Goal: Transaction & Acquisition: Purchase product/service

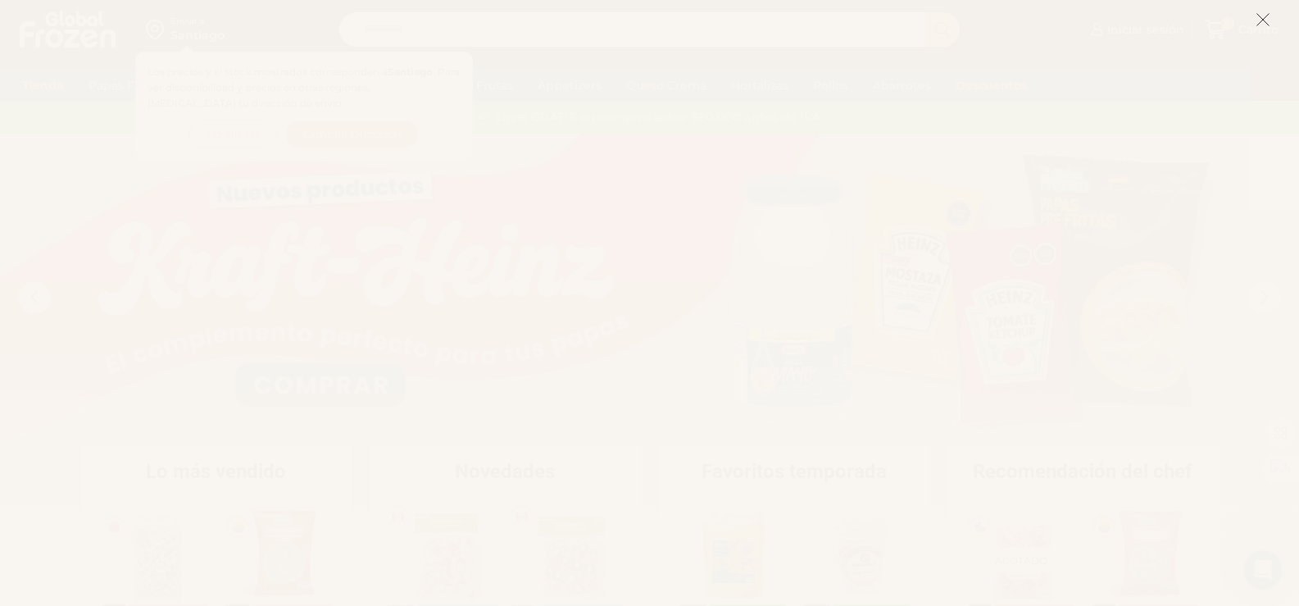
click at [1263, 21] on icon at bounding box center [1263, 19] width 15 height 15
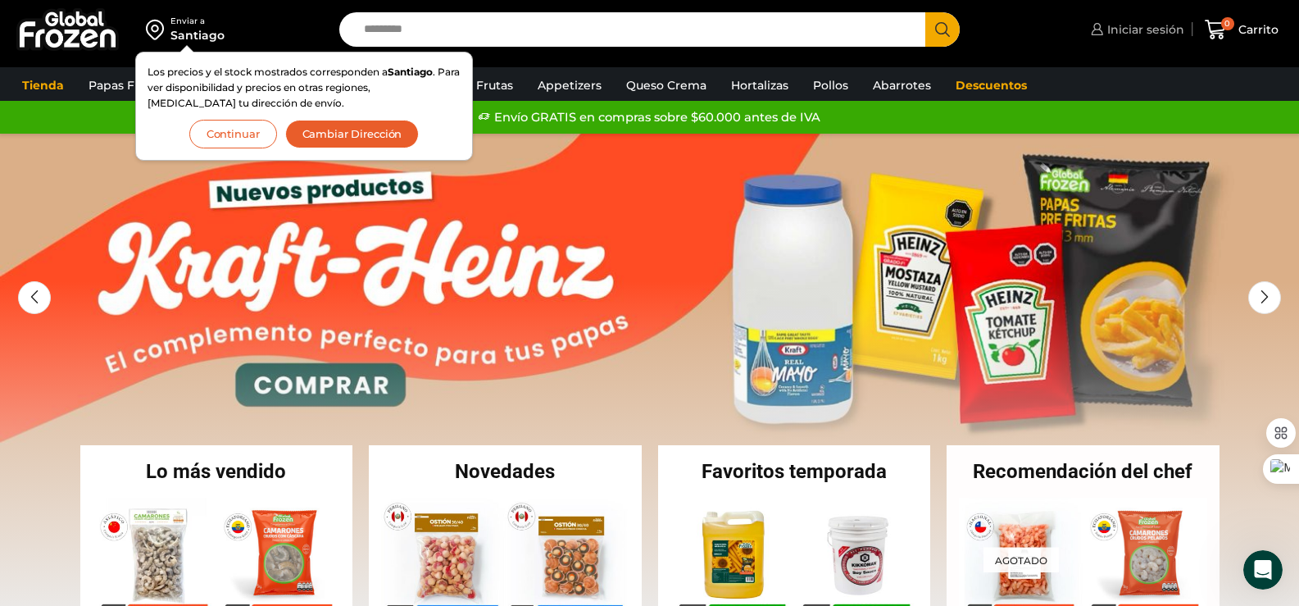
click at [1156, 20] on link "Iniciar sesión" at bounding box center [1136, 29] width 98 height 33
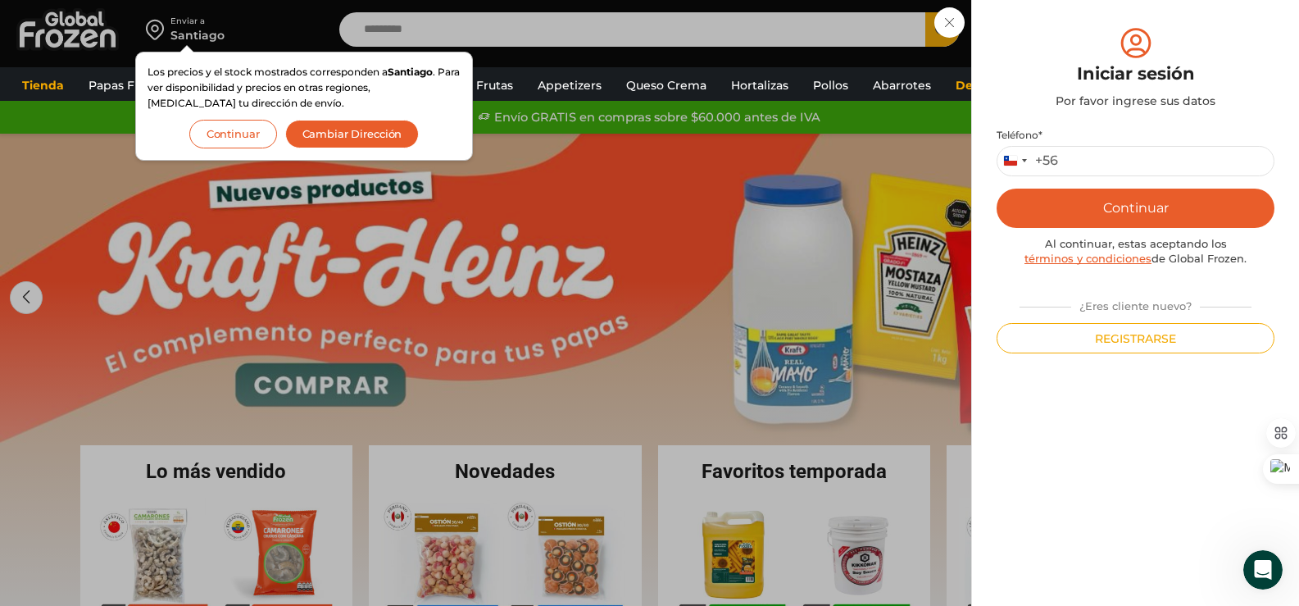
click at [1087, 46] on div "Iniciar sesión Mi cuenta Login Register Iniciar sesión Por favor ingrese sus da…" at bounding box center [1136, 29] width 98 height 33
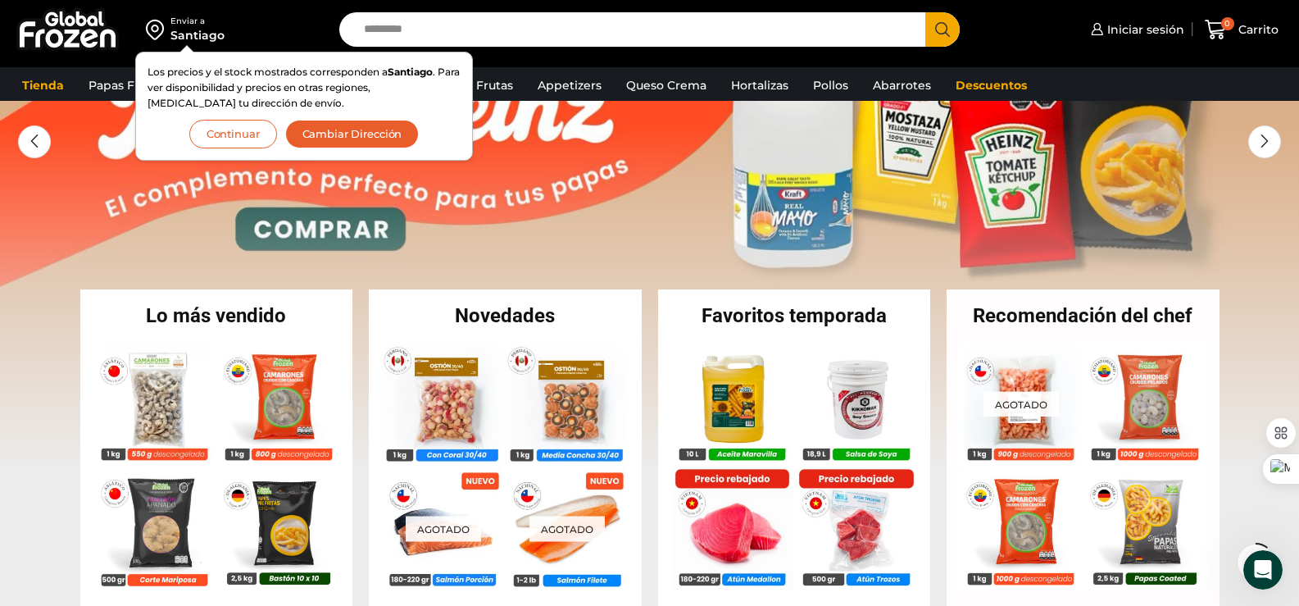
scroll to position [246, 0]
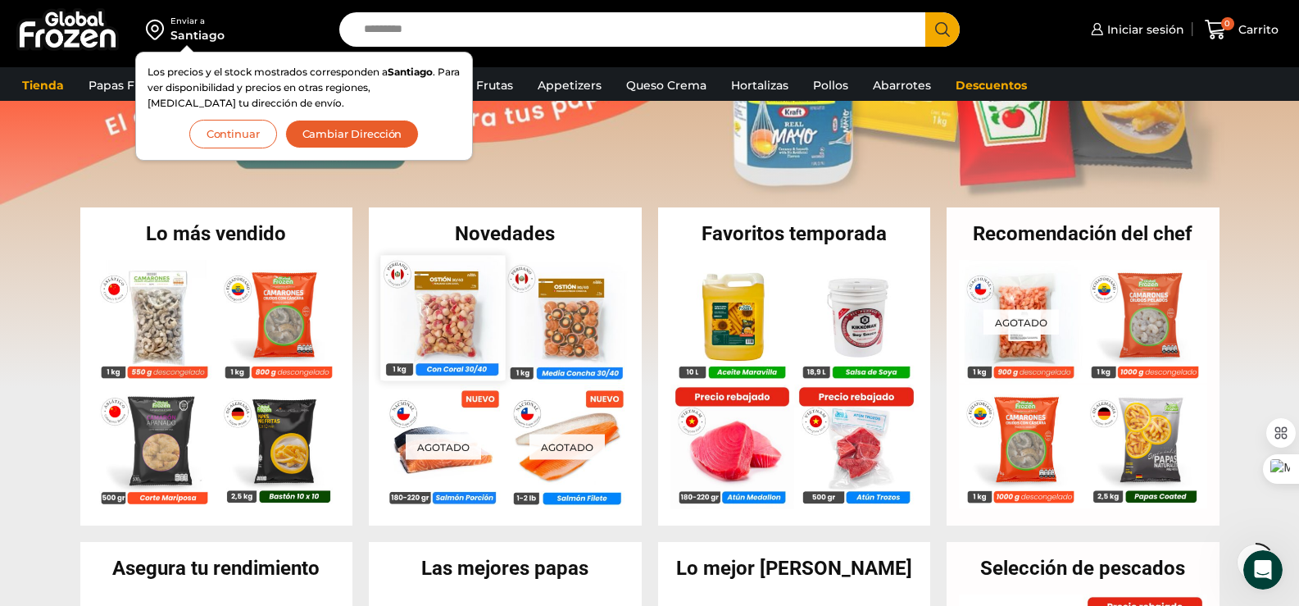
click at [452, 330] on img at bounding box center [442, 317] width 125 height 125
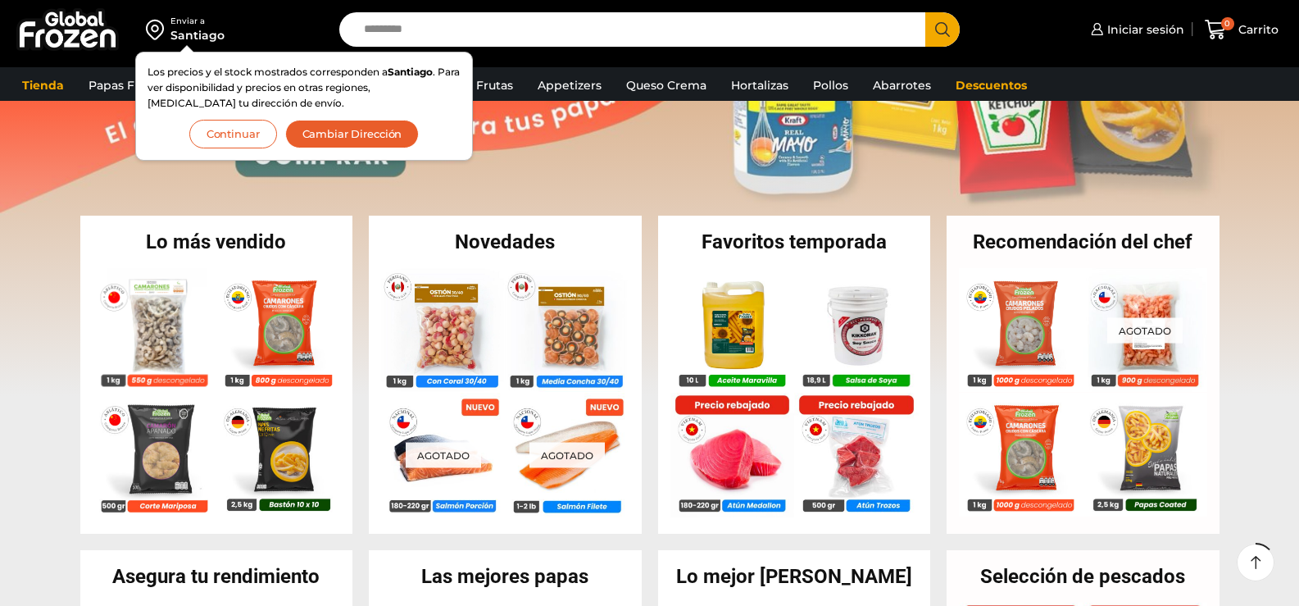
scroll to position [246, 0]
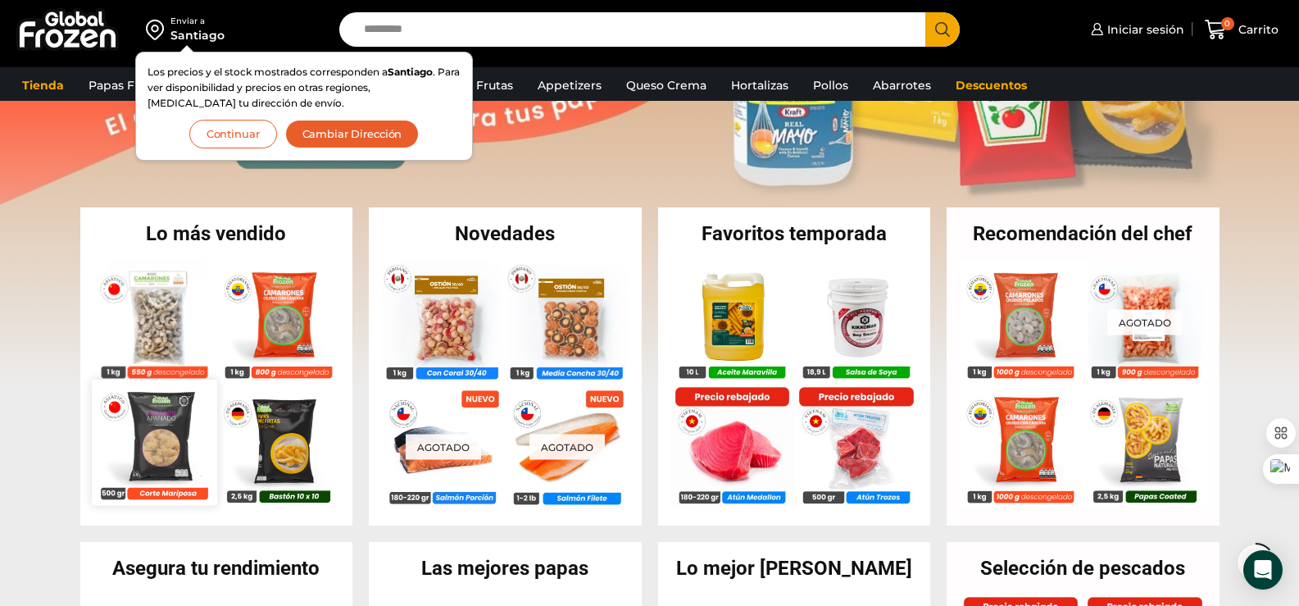
click at [180, 441] on img at bounding box center [154, 442] width 125 height 125
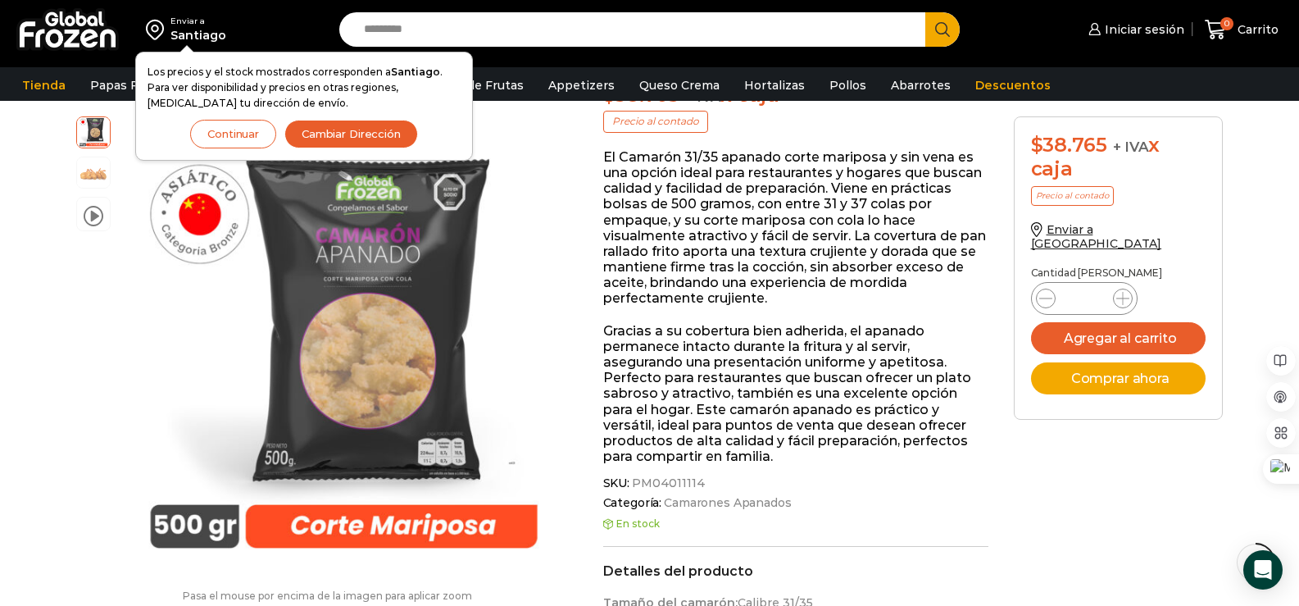
scroll to position [165, 0]
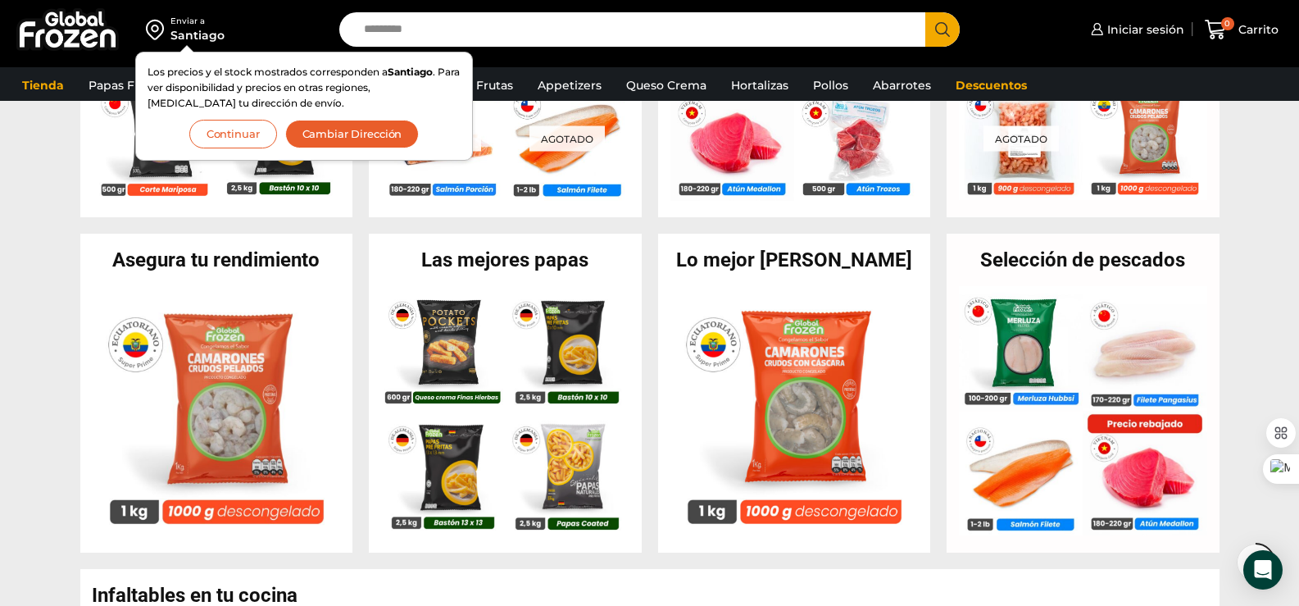
scroll to position [574, 0]
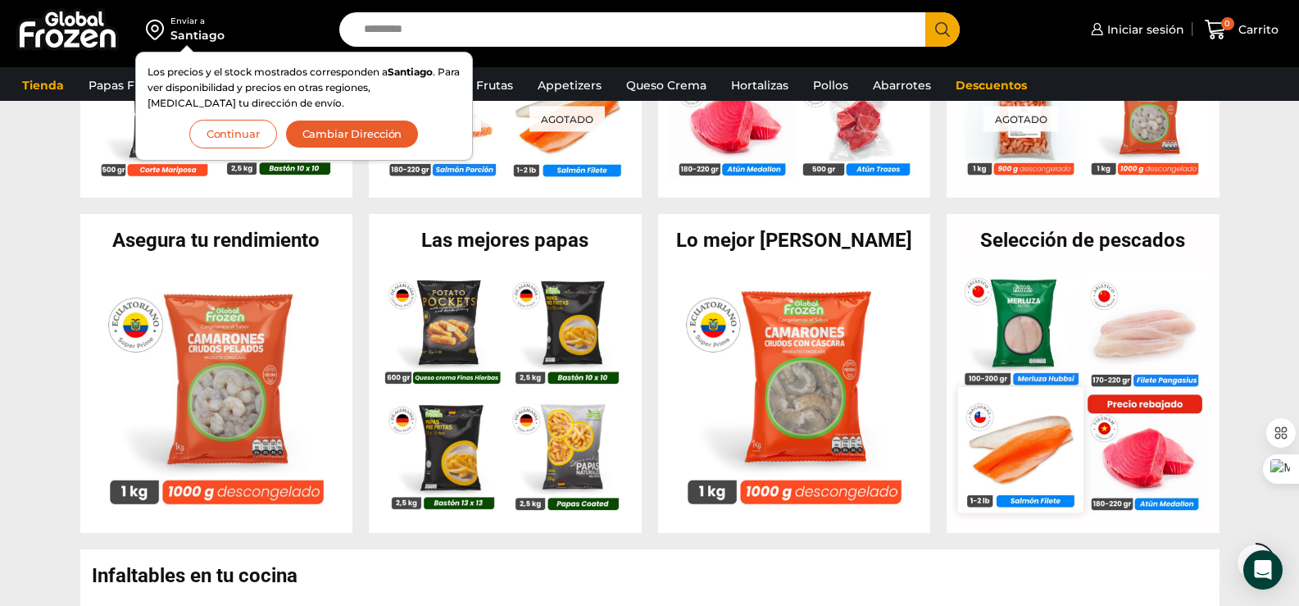
click at [1026, 460] on img at bounding box center [1020, 449] width 125 height 125
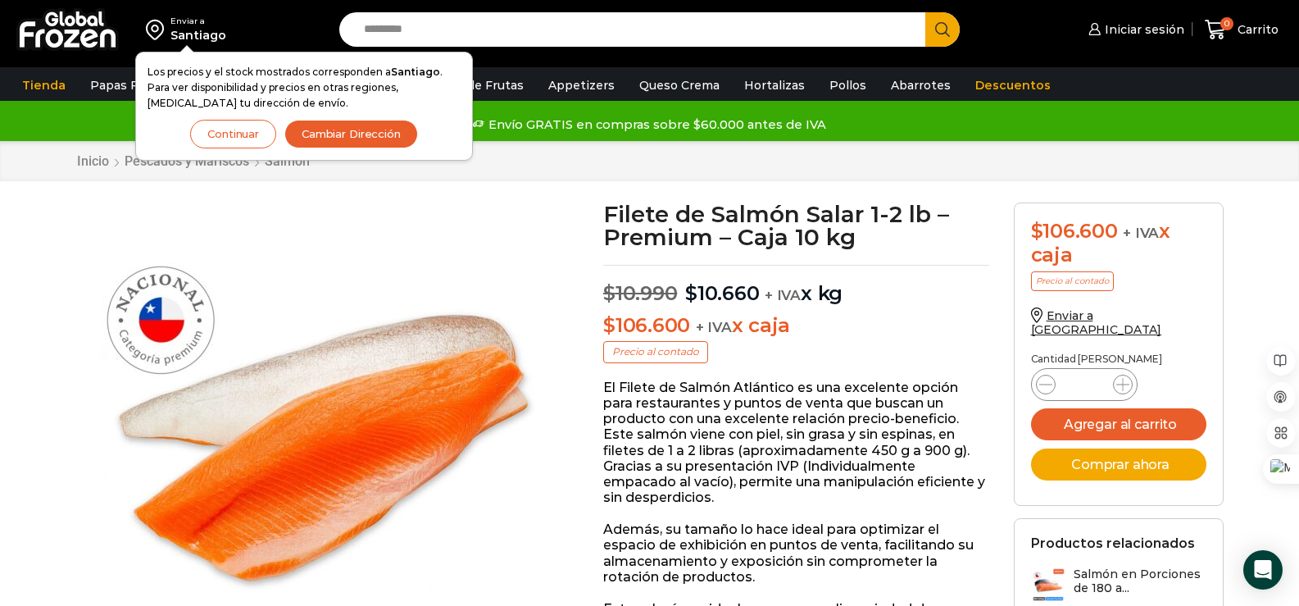
click at [216, 134] on button "Continuar" at bounding box center [233, 134] width 86 height 29
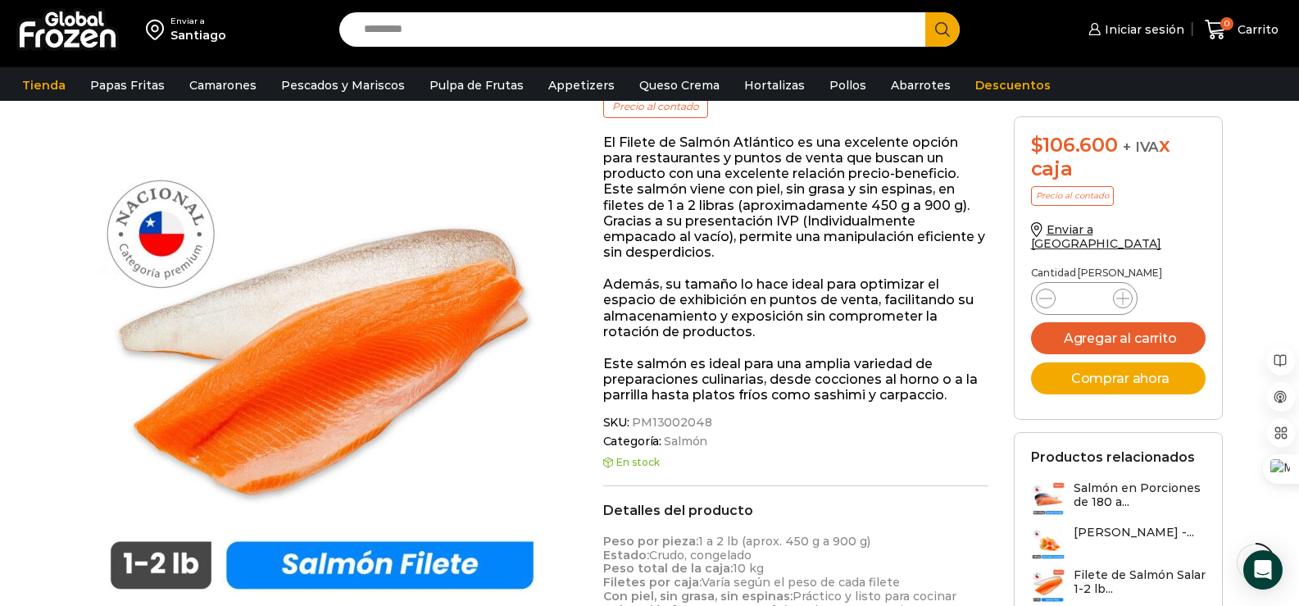
scroll to position [247, 0]
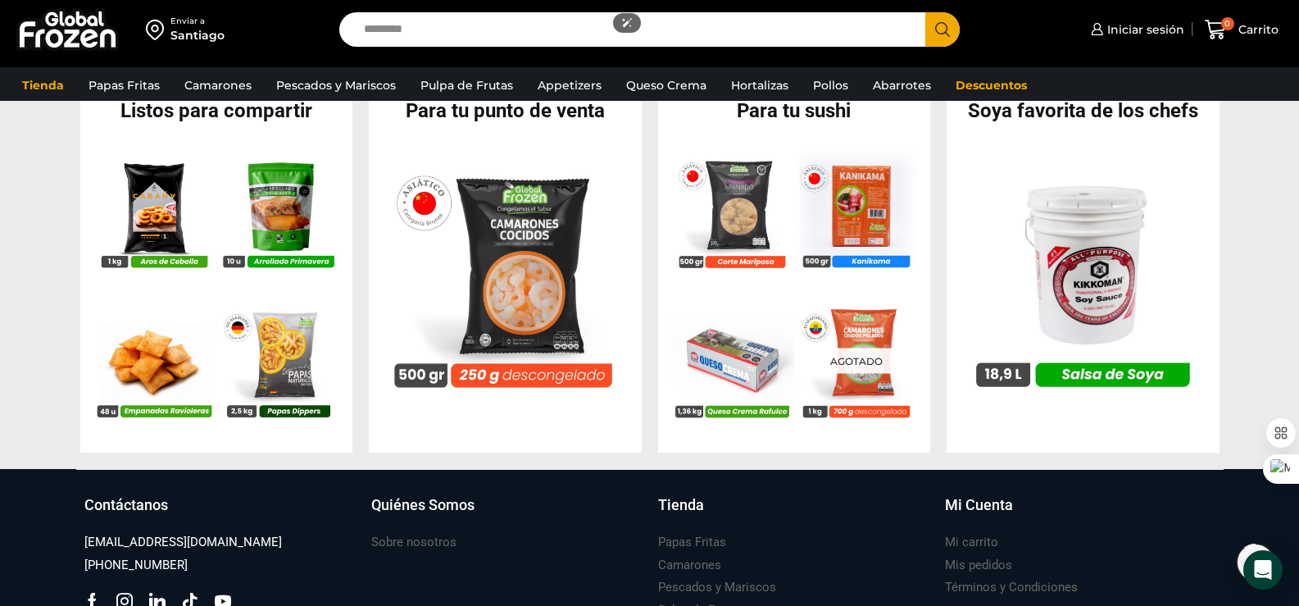
scroll to position [1640, 0]
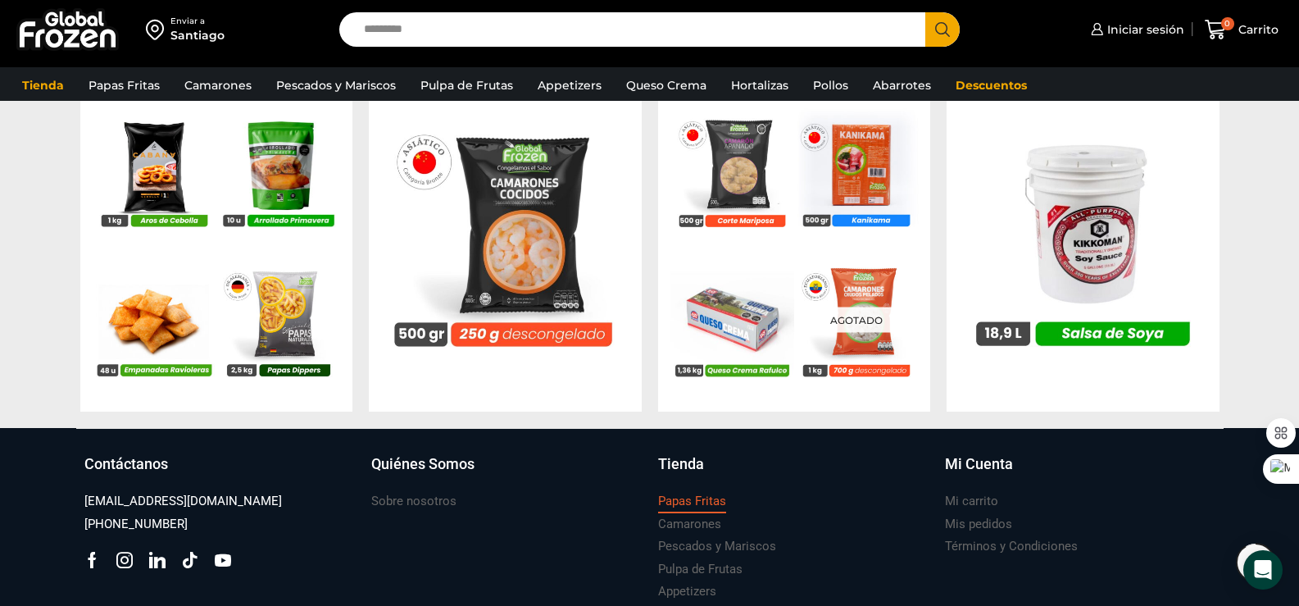
click at [694, 504] on h3 "Papas Fritas" at bounding box center [692, 501] width 68 height 17
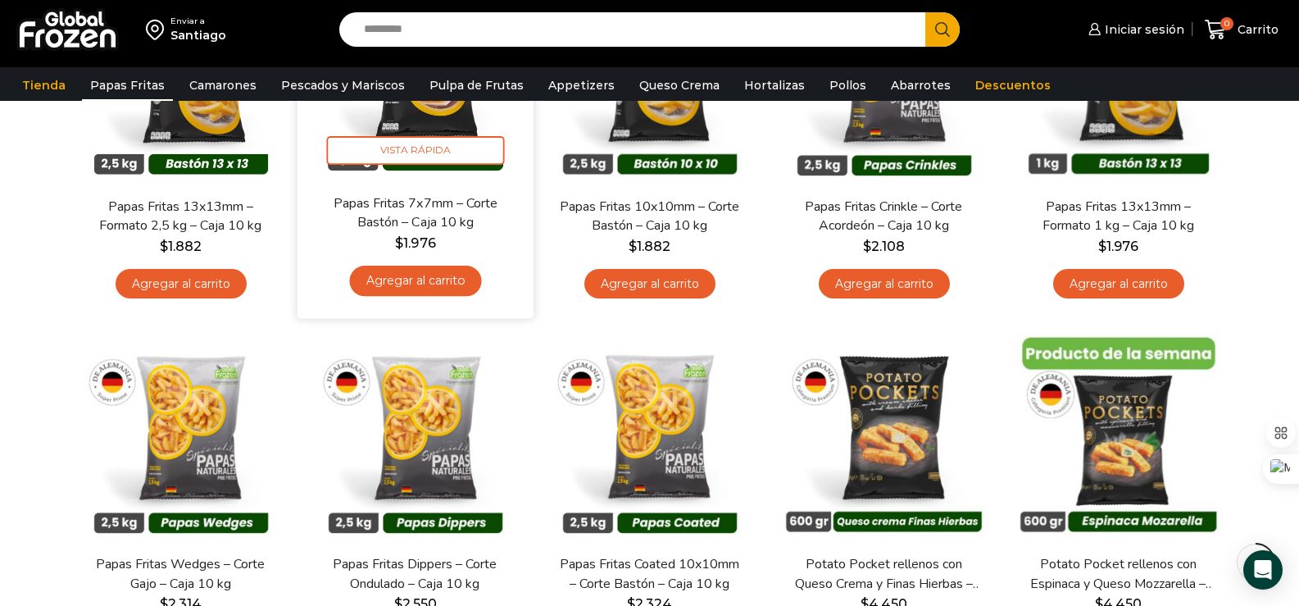
scroll to position [164, 0]
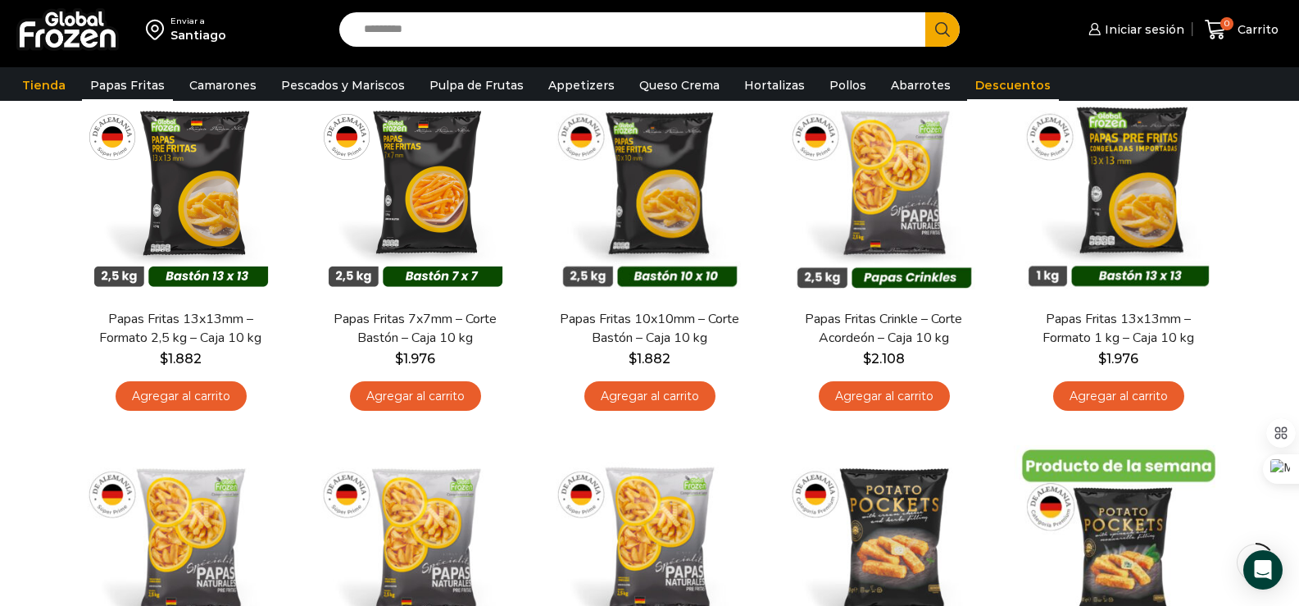
click at [973, 85] on link "Descuentos" at bounding box center [1013, 85] width 92 height 31
click at [971, 84] on link "Descuentos" at bounding box center [1013, 85] width 92 height 31
click at [56, 88] on link "Tienda" at bounding box center [44, 85] width 60 height 31
click at [57, 89] on link "Tienda" at bounding box center [44, 85] width 60 height 31
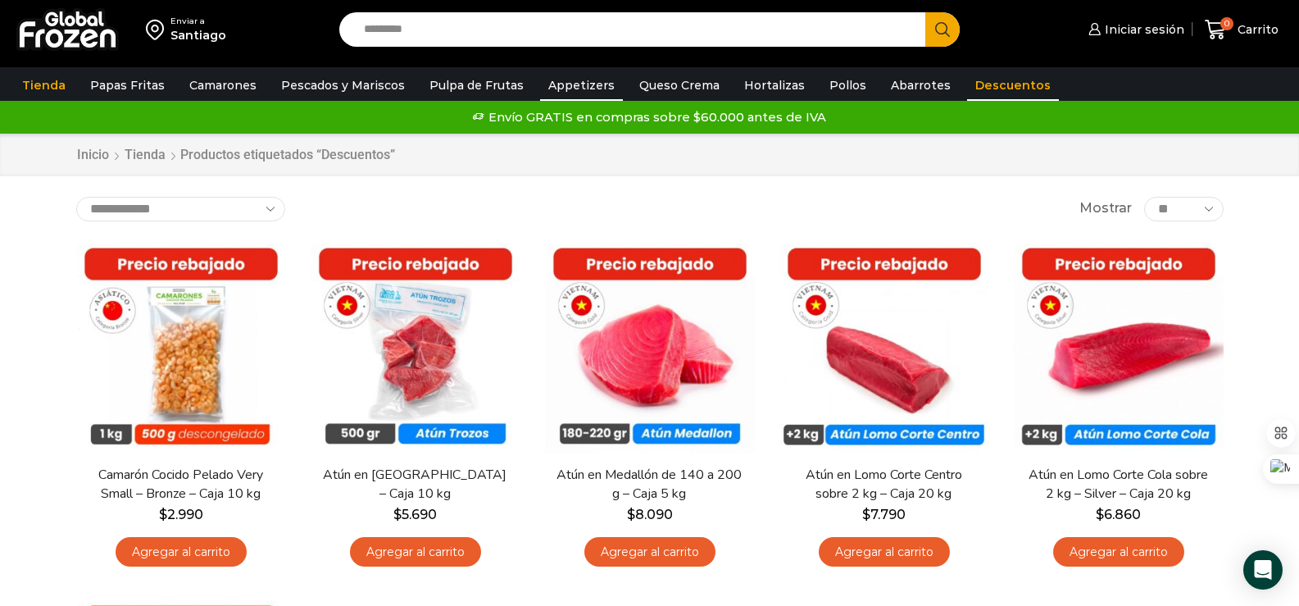
click at [581, 84] on link "Appetizers" at bounding box center [581, 85] width 83 height 31
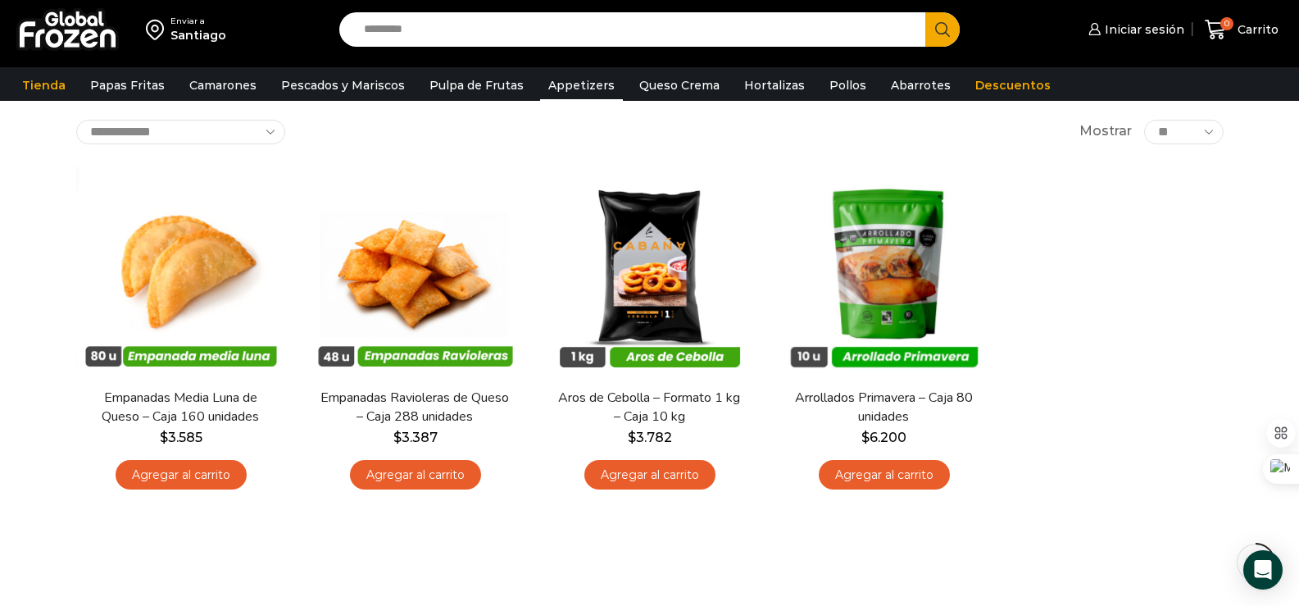
scroll to position [82, 0]
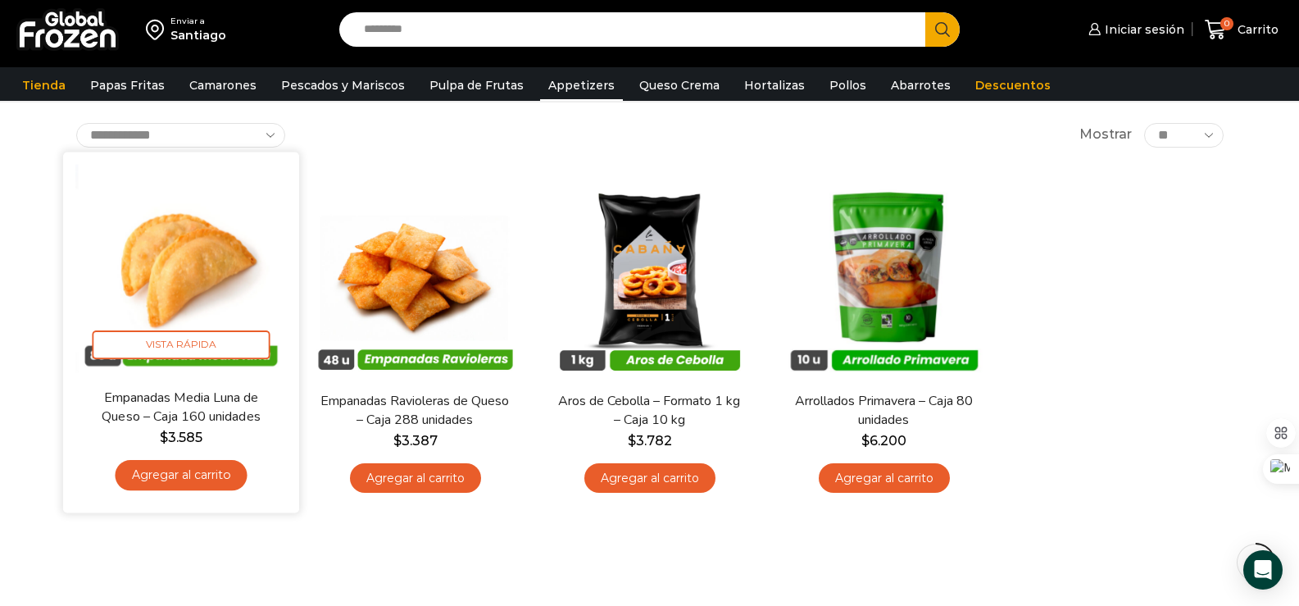
click at [187, 471] on link "Agregar al carrito" at bounding box center [181, 475] width 132 height 30
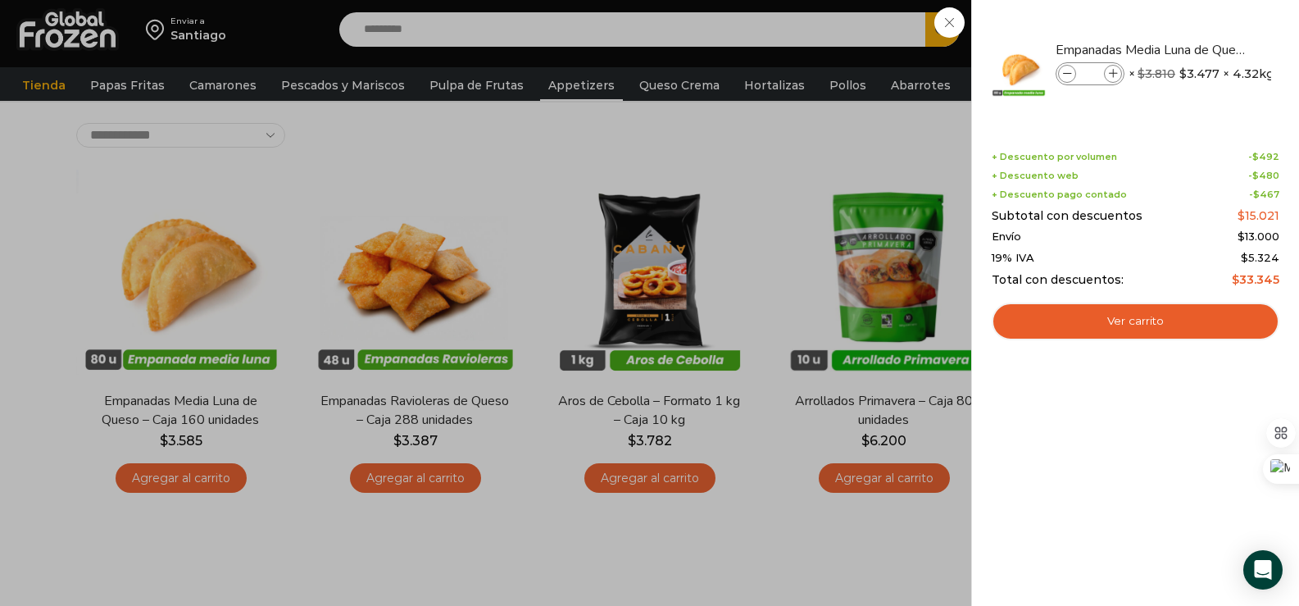
click at [1201, 49] on div "1 [GEOGRAPHIC_DATA] 1 1 Shopping Cart *" at bounding box center [1242, 30] width 82 height 39
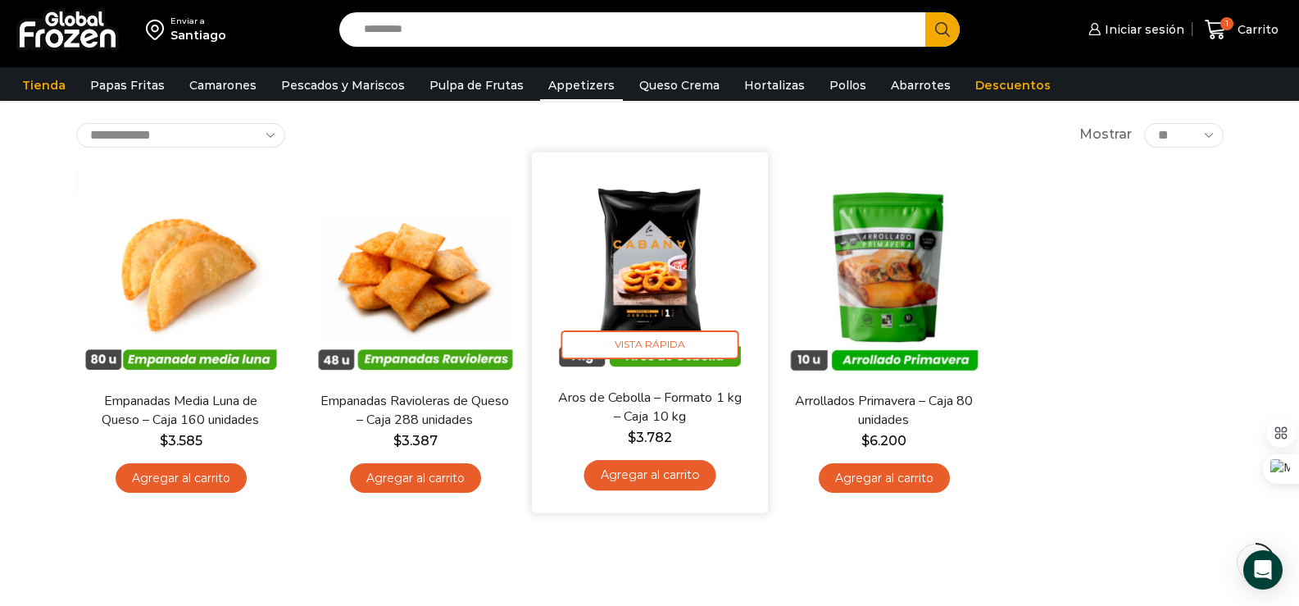
click at [654, 470] on link "Agregar al carrito" at bounding box center [650, 475] width 132 height 30
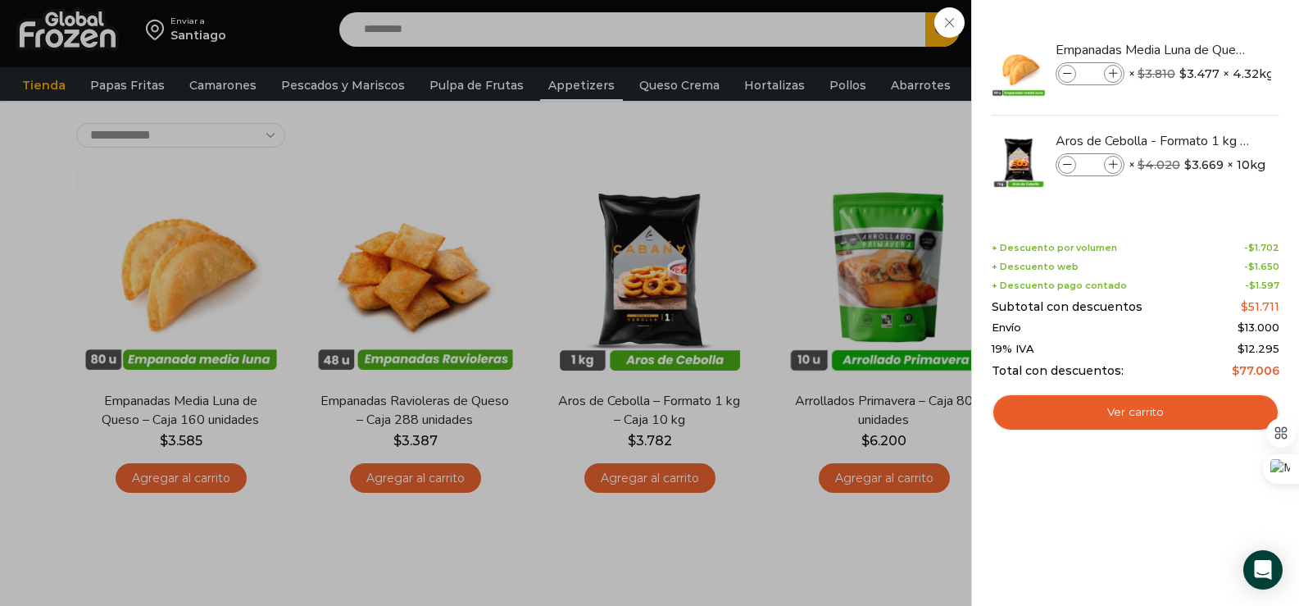
click at [1201, 49] on div "2 Carrito 2 2 Shopping Cart *" at bounding box center [1242, 30] width 82 height 39
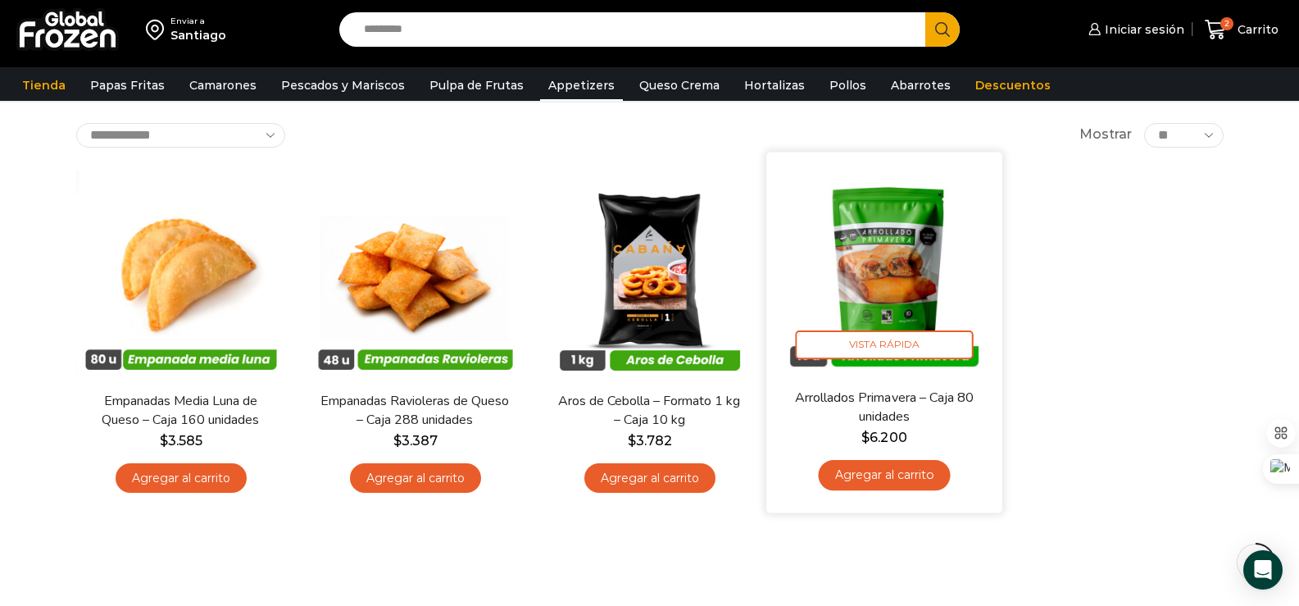
click at [885, 470] on link "Agregar al carrito" at bounding box center [884, 475] width 132 height 30
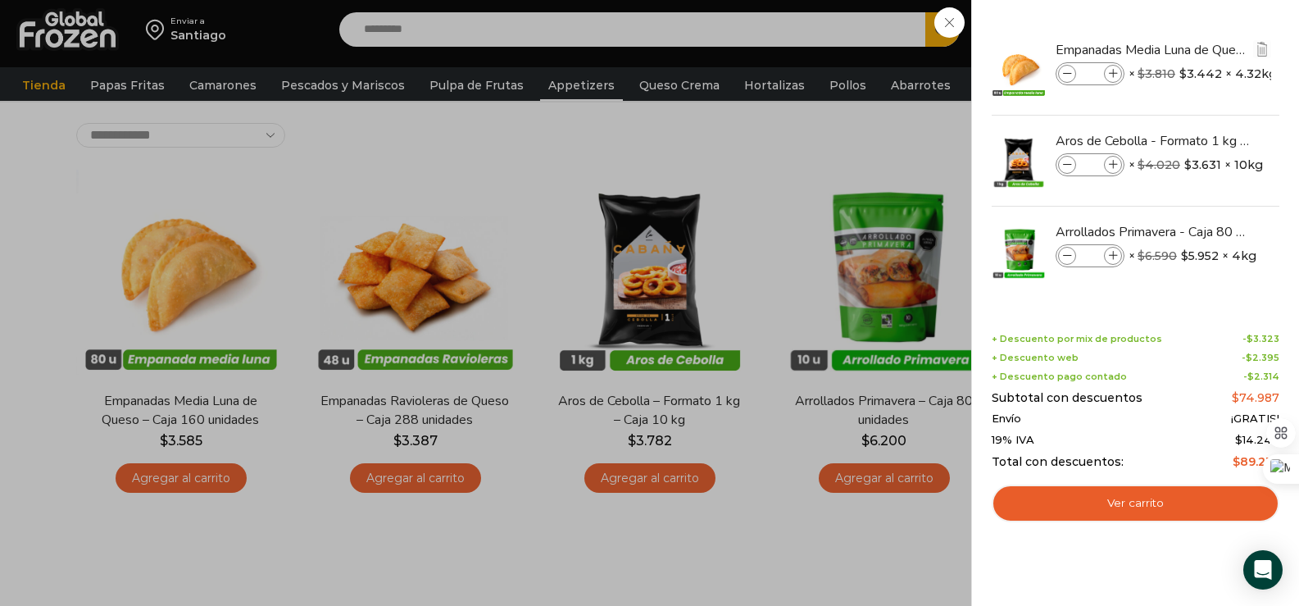
click at [1065, 75] on icon at bounding box center [1067, 74] width 9 height 9
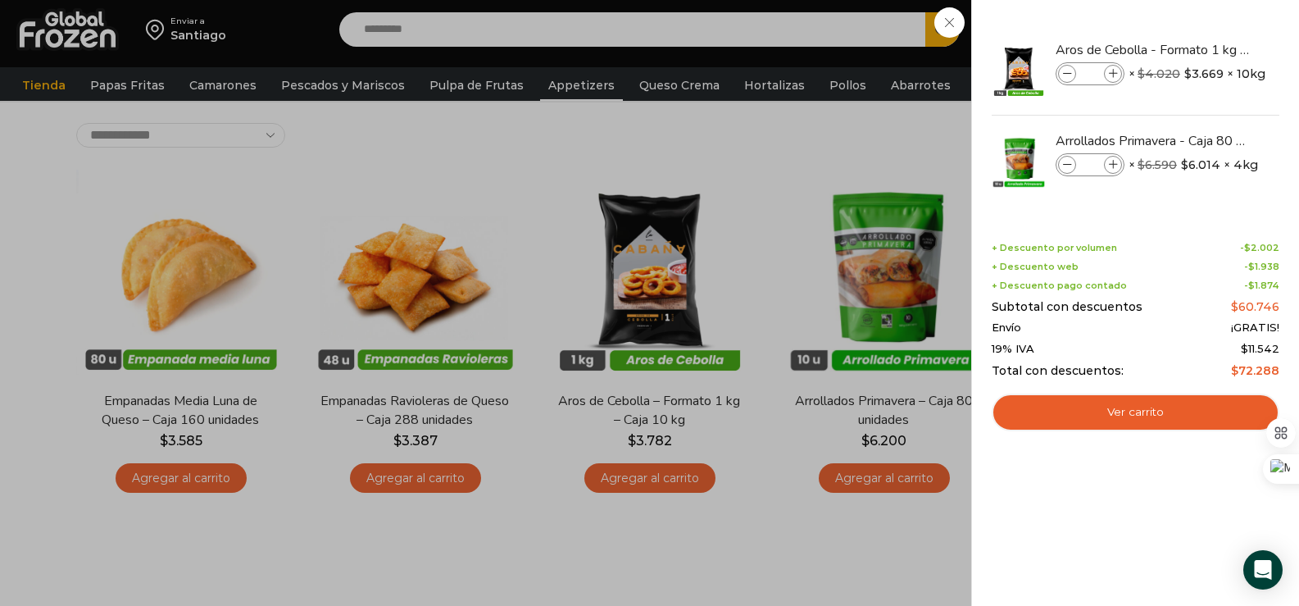
click at [1201, 49] on div "2 Carrito 2 2 Shopping Cart" at bounding box center [1242, 30] width 82 height 39
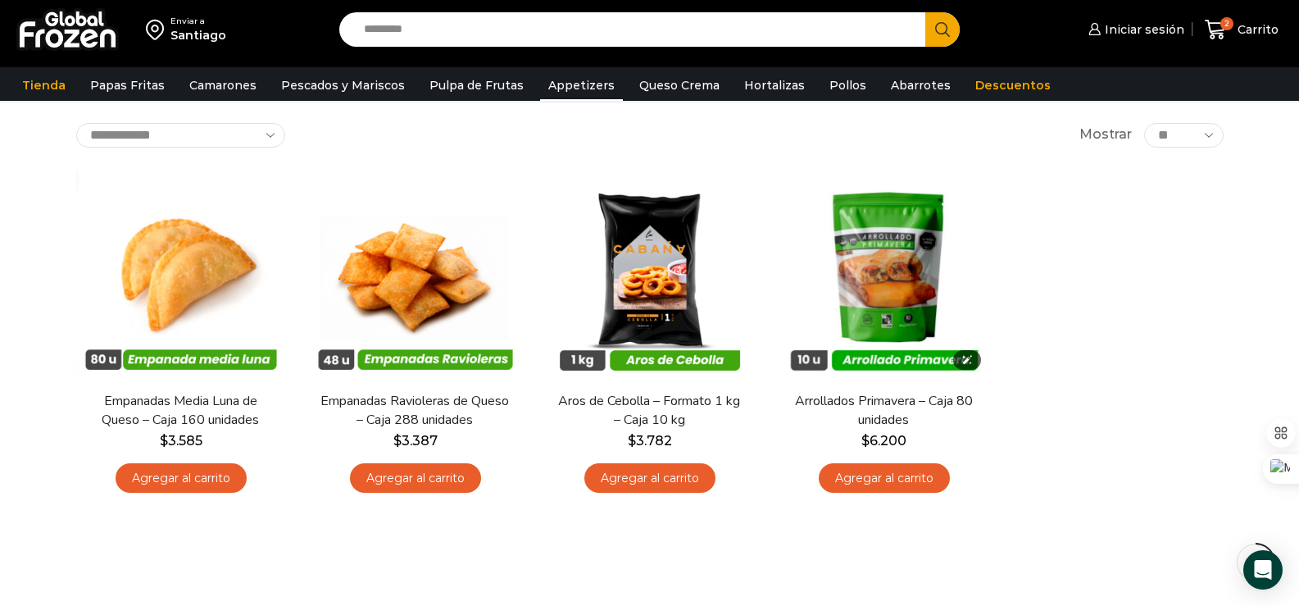
click at [890, 271] on img at bounding box center [885, 275] width 210 height 210
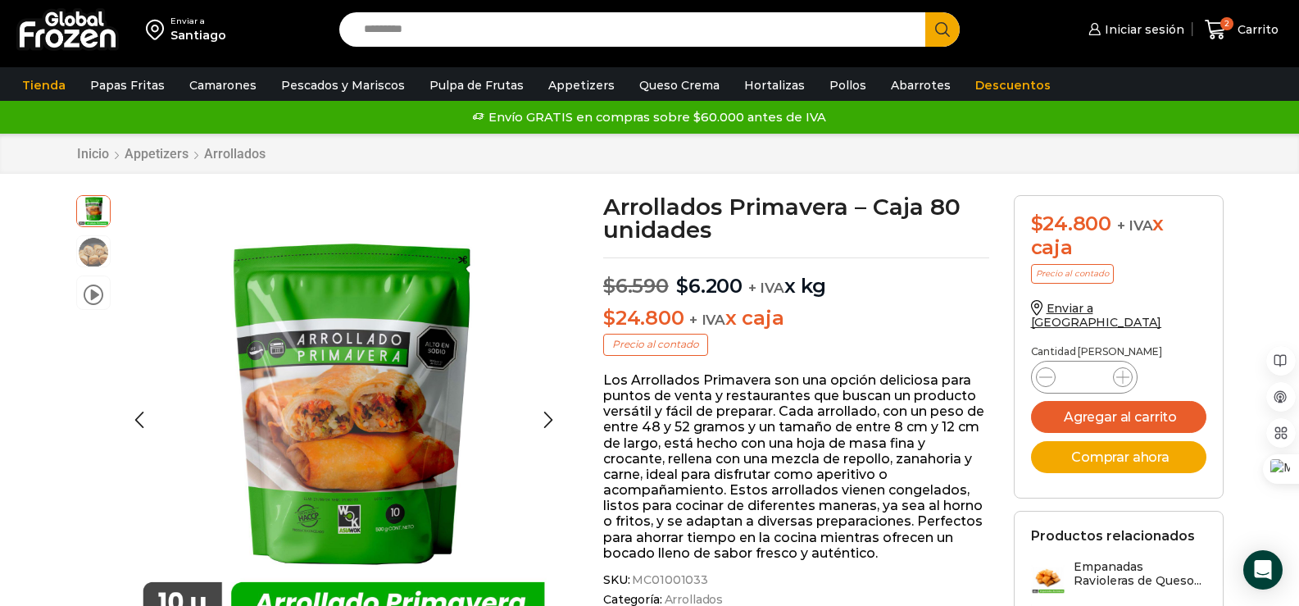
click at [94, 310] on div "video" at bounding box center [93, 255] width 34 height 121
click at [98, 294] on span at bounding box center [94, 291] width 20 height 22
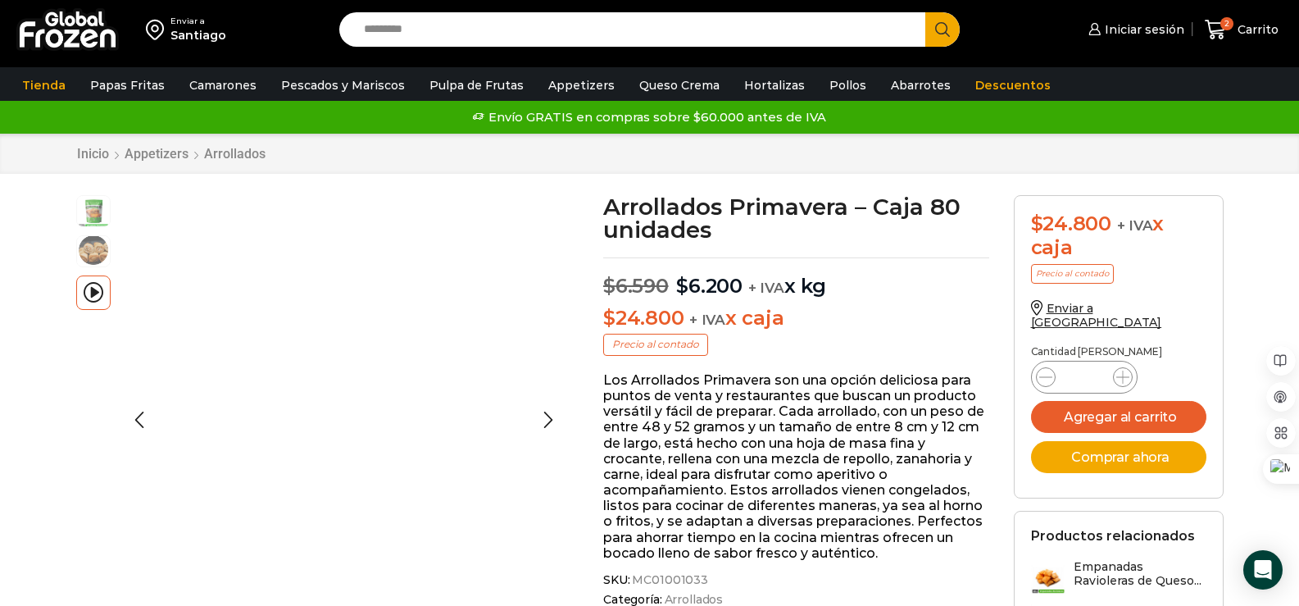
click at [105, 253] on img at bounding box center [93, 250] width 33 height 33
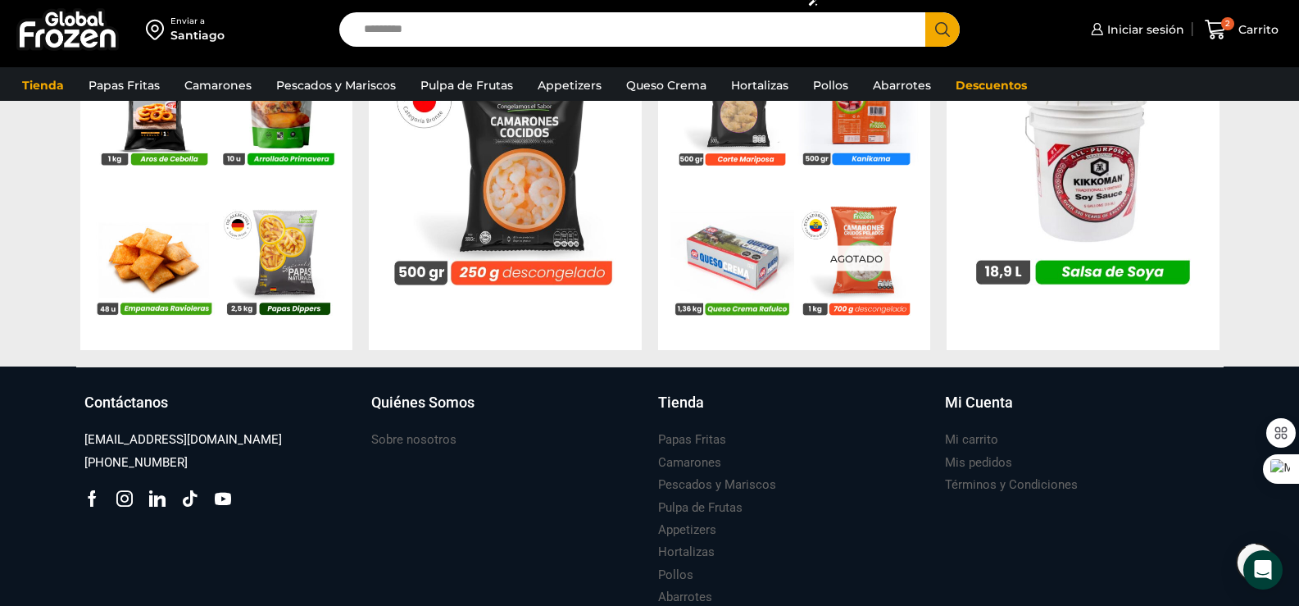
scroll to position [1722, 0]
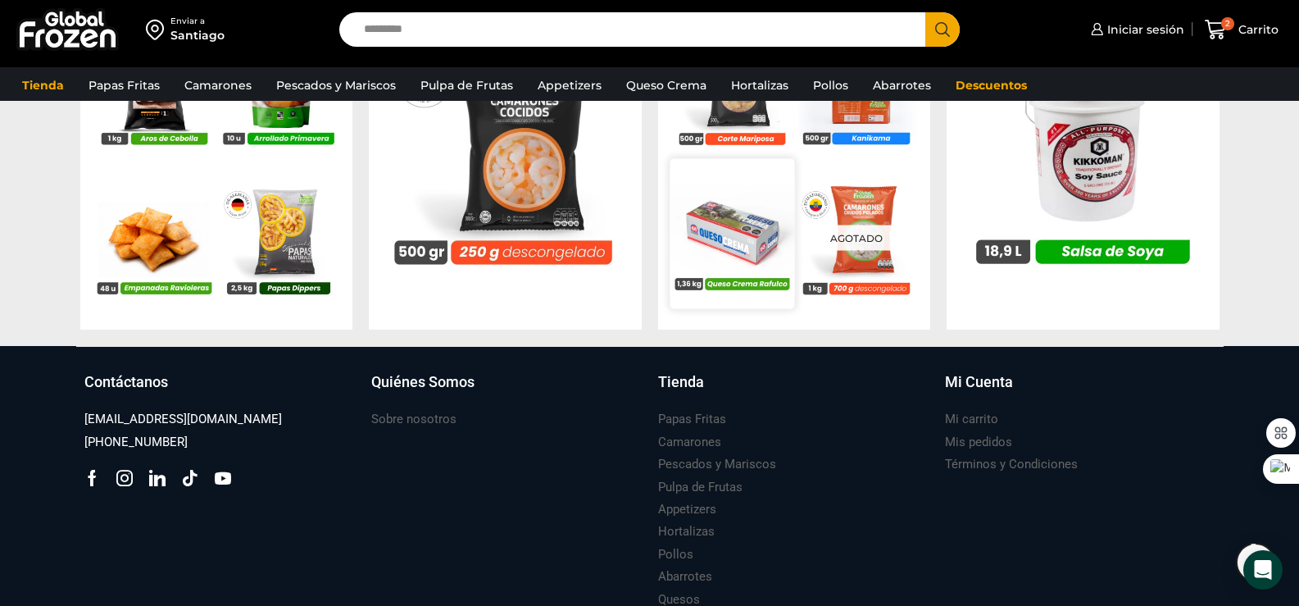
click at [731, 234] on img at bounding box center [732, 233] width 125 height 125
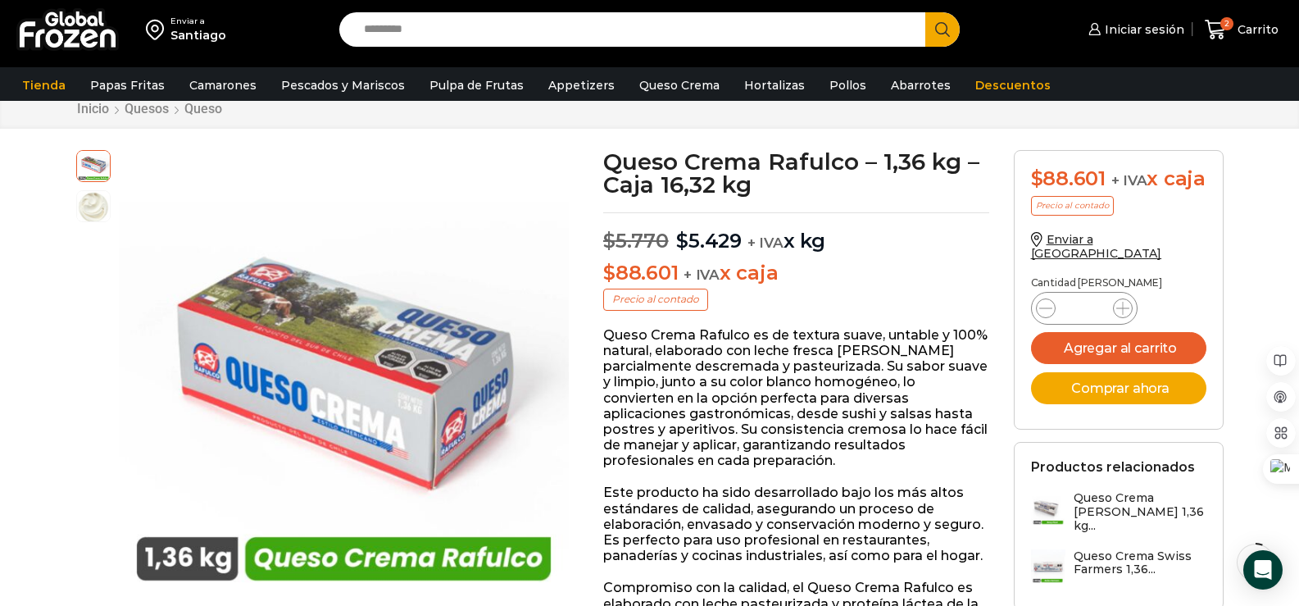
scroll to position [82, 0]
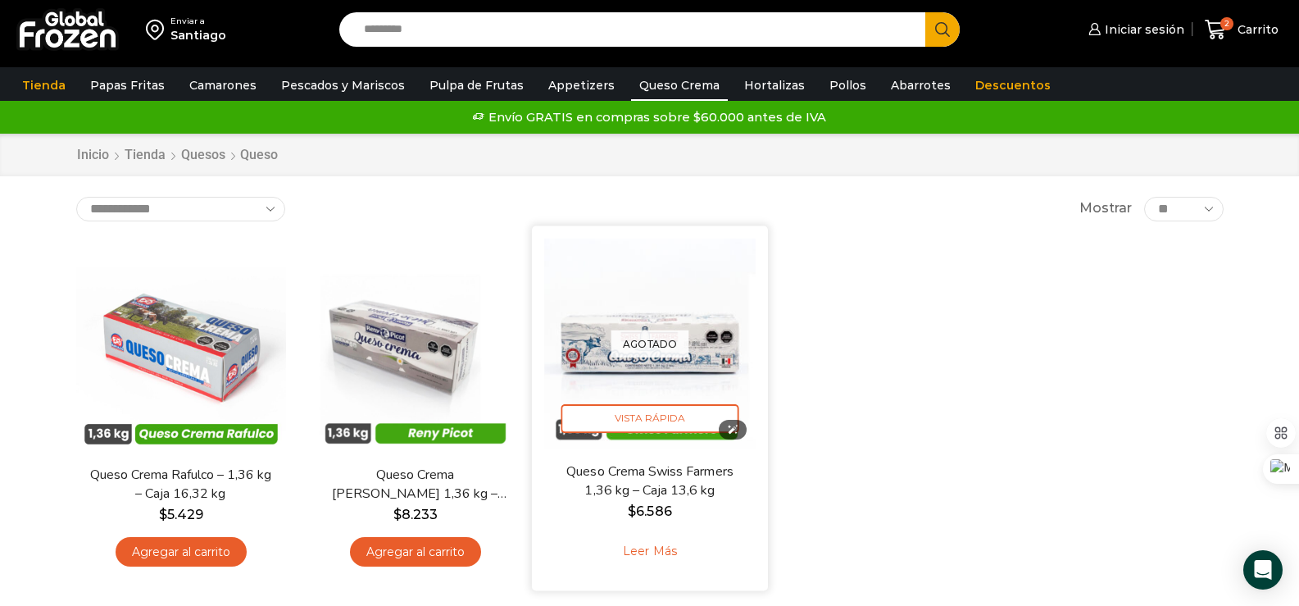
click at [716, 320] on img at bounding box center [650, 344] width 212 height 212
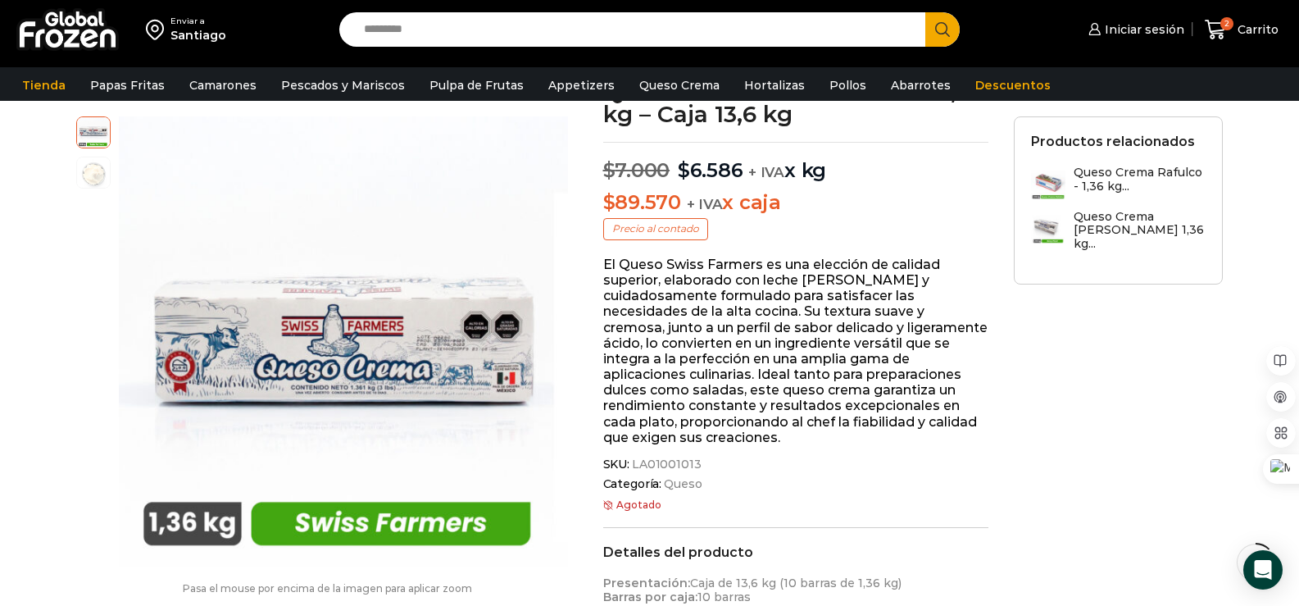
scroll to position [165, 0]
